Goal: Task Accomplishment & Management: Use online tool/utility

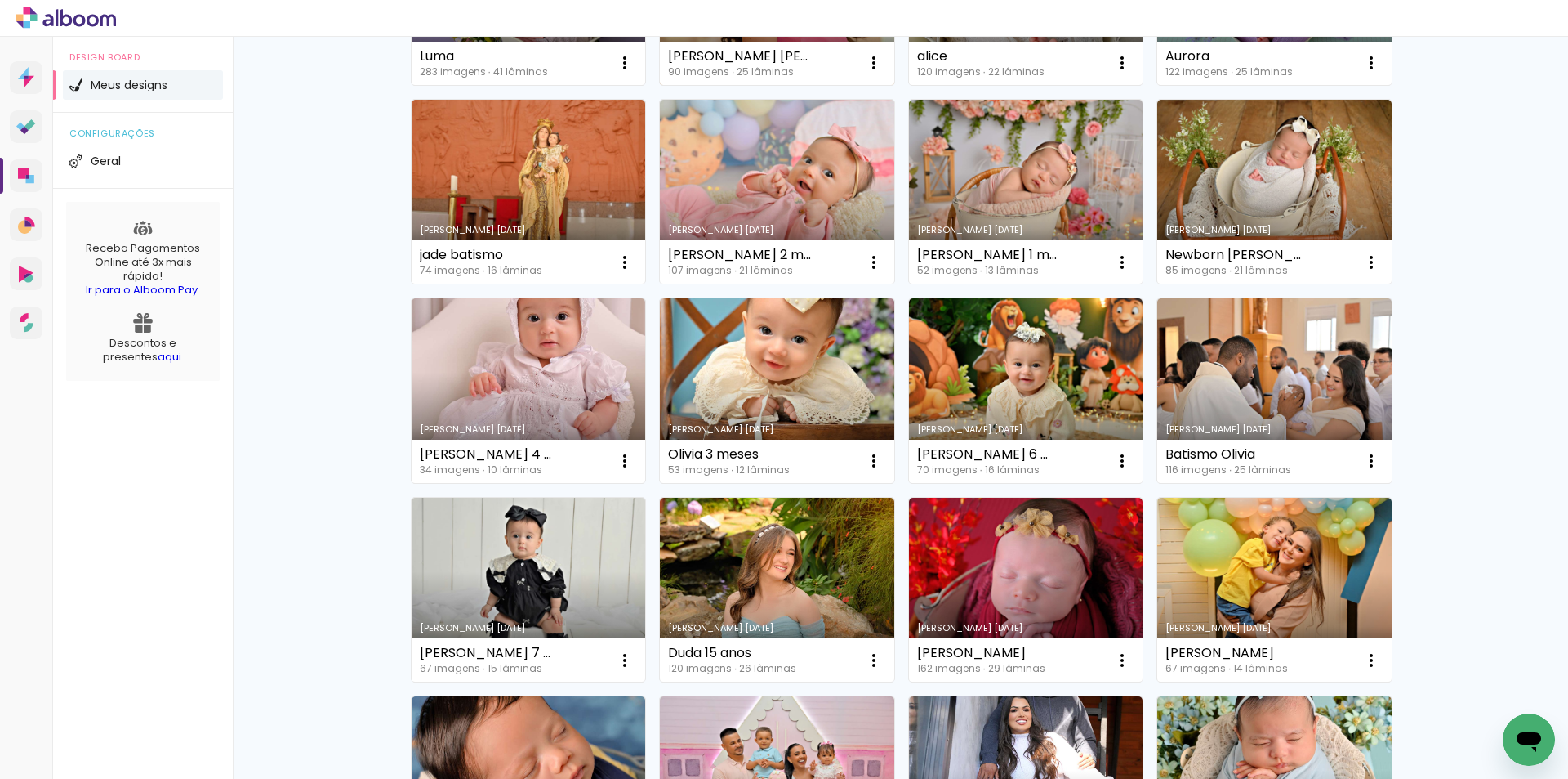
scroll to position [327, 0]
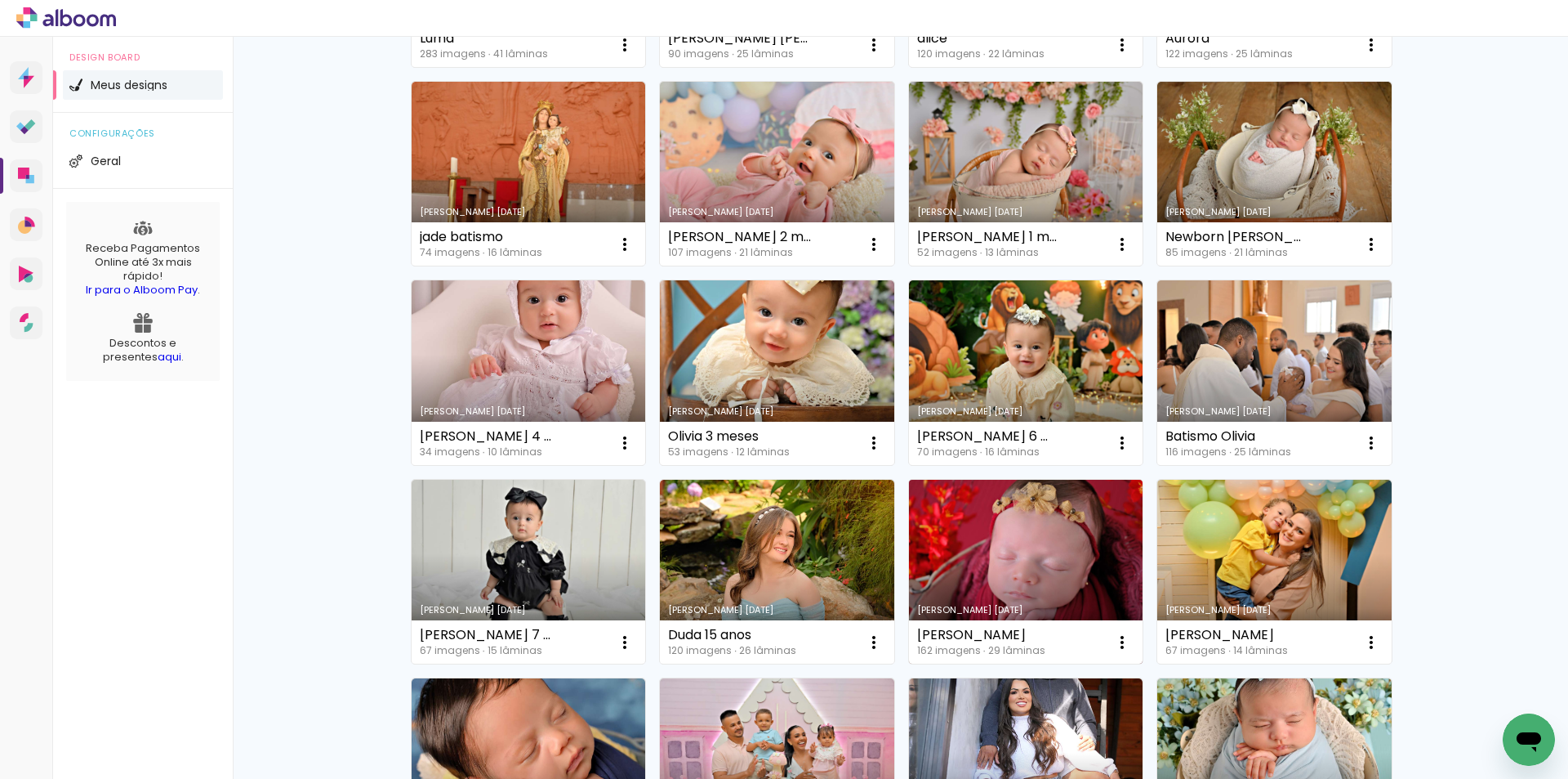
click at [1013, 572] on link "Criado em [DATE]" at bounding box center [1025, 572] width 234 height 184
